Goal: Register for event/course

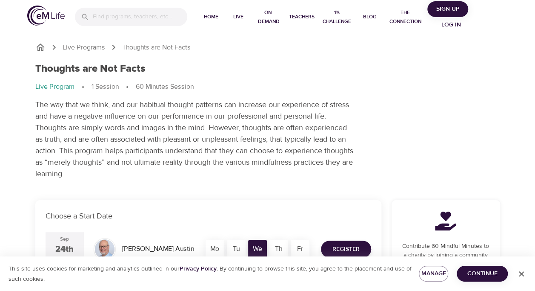
click at [122, 127] on p "The way that we think, and our habitual thought patterns can increase our exper…" at bounding box center [194, 139] width 319 height 81
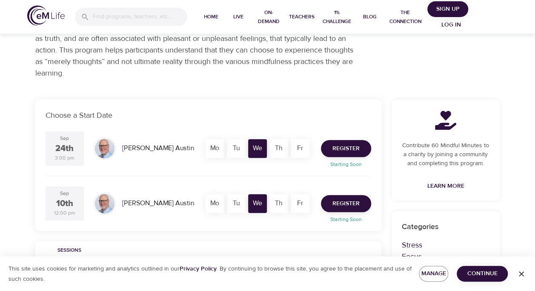
scroll to position [102, 0]
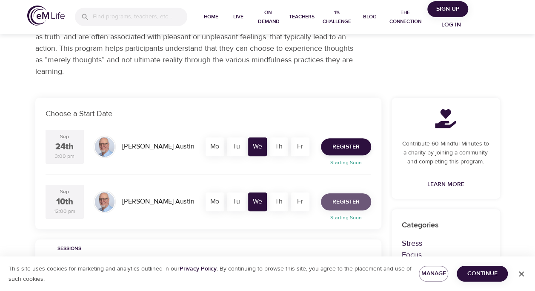
click at [339, 207] on button "Register" at bounding box center [346, 201] width 50 height 17
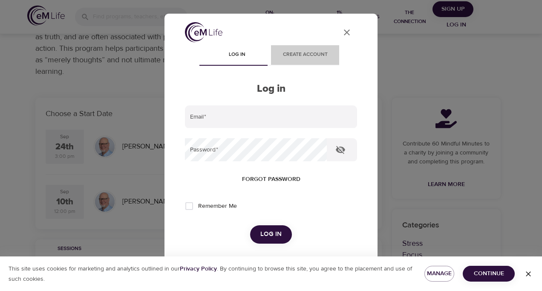
click at [305, 52] on span "Create account" at bounding box center [305, 54] width 58 height 9
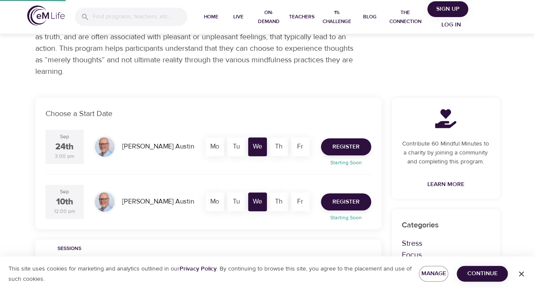
scroll to position [67, 0]
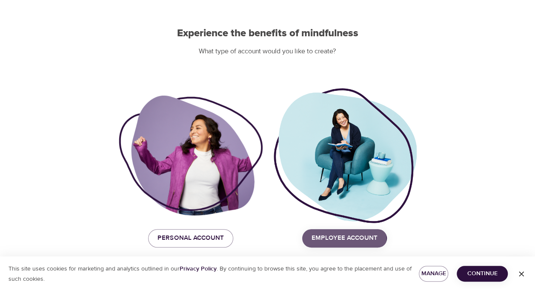
click at [314, 240] on span "Employee Account" at bounding box center [345, 237] width 66 height 11
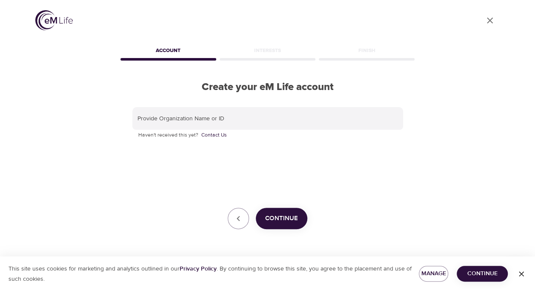
scroll to position [0, 0]
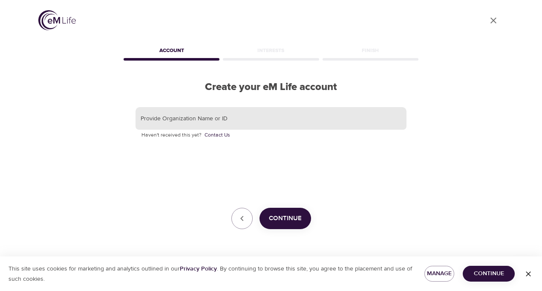
click at [219, 121] on input "text" at bounding box center [270, 118] width 271 height 23
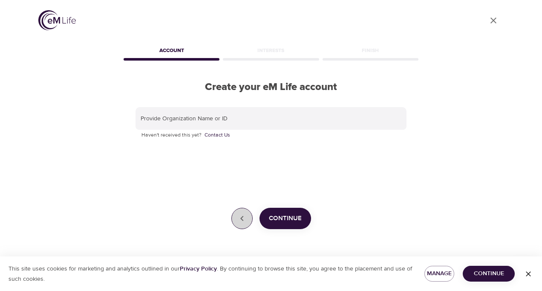
click at [236, 215] on button "button" at bounding box center [241, 217] width 21 height 21
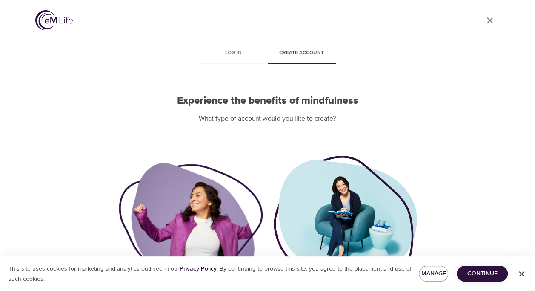
scroll to position [67, 0]
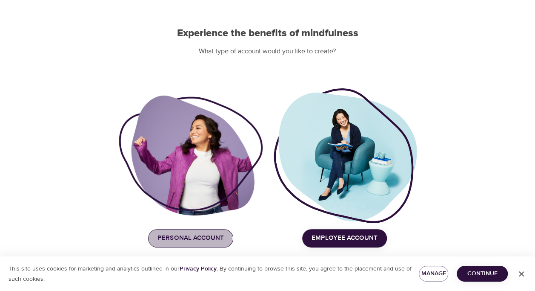
click at [169, 241] on span "Personal Account" at bounding box center [191, 237] width 66 height 11
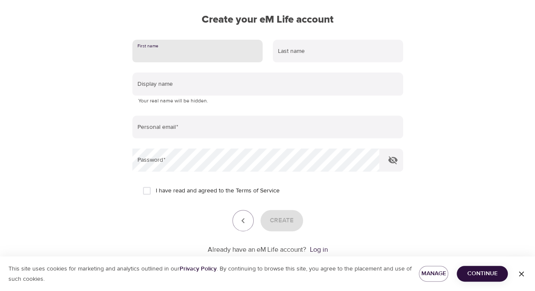
click at [165, 56] on input "text" at bounding box center [197, 51] width 130 height 23
type input "[PERSON_NAME]"
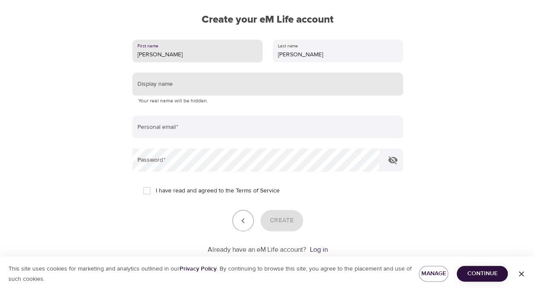
click at [184, 88] on input "text" at bounding box center [267, 83] width 271 height 23
